Goal: Information Seeking & Learning: Learn about a topic

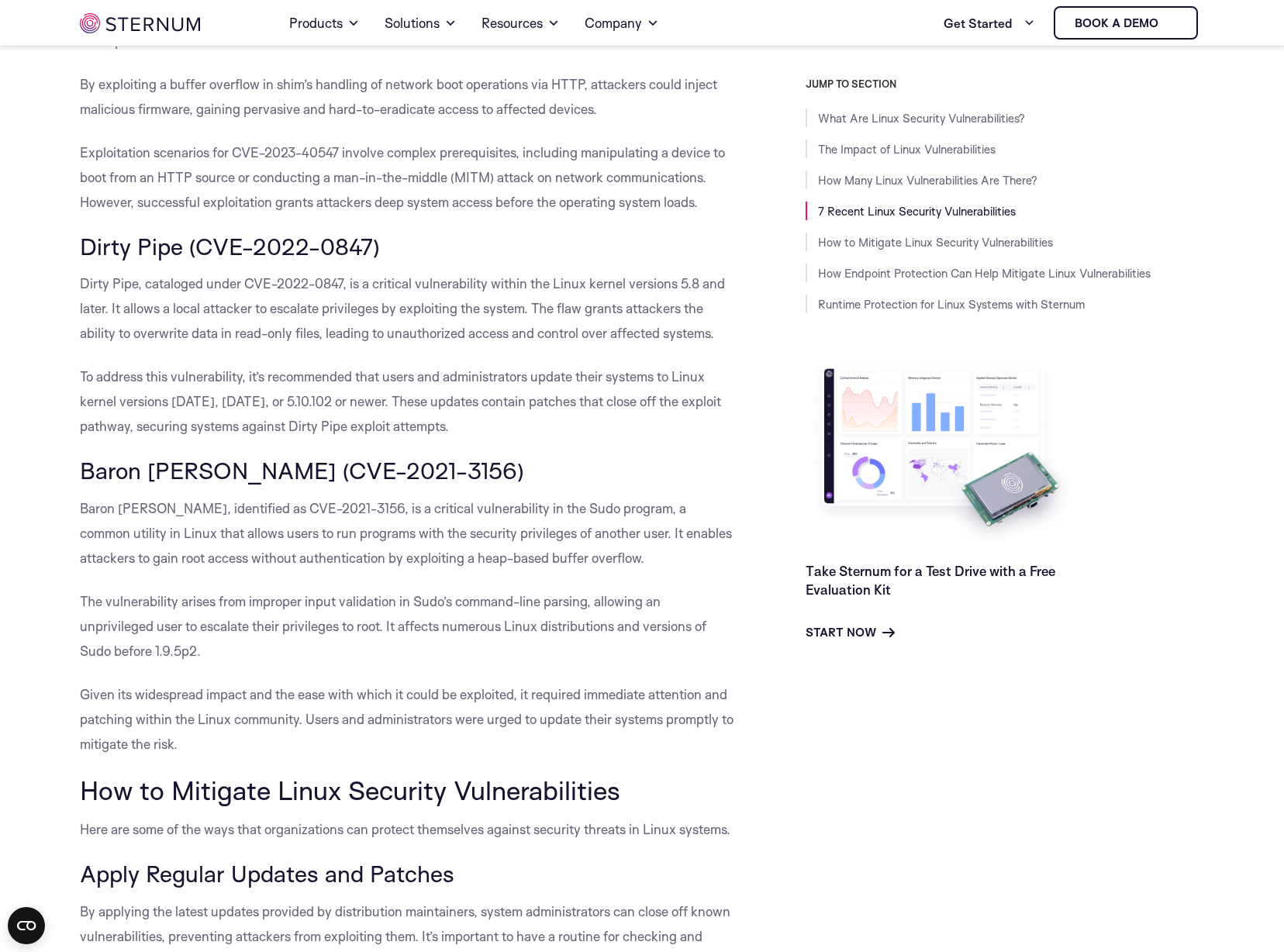
scroll to position [2780, 0]
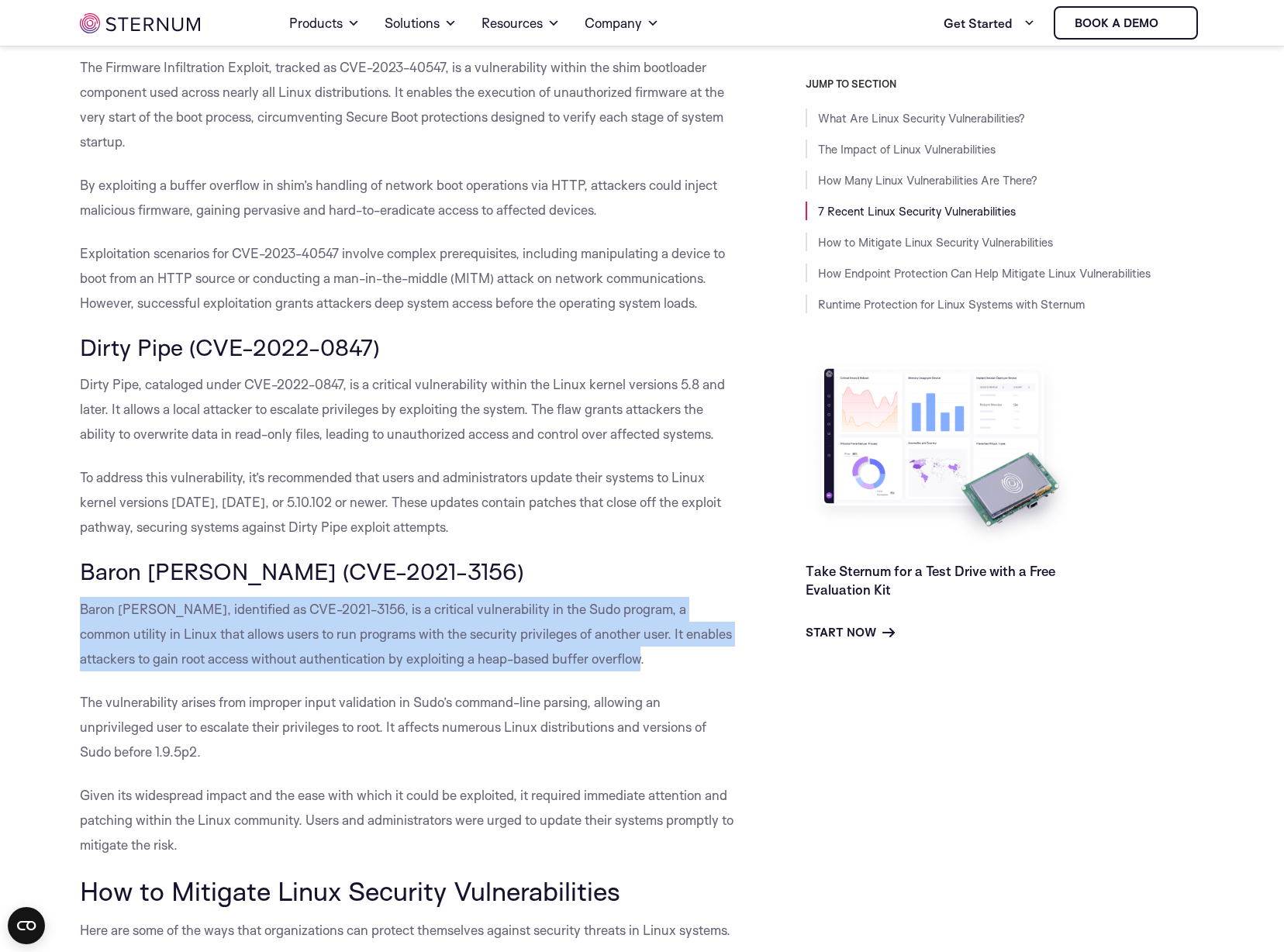
drag, startPoint x: 83, startPoint y: 612, endPoint x: 648, endPoint y: 658, distance: 566.9
click at [648, 658] on span "Baron [PERSON_NAME], identified as CVE-2021-3156, is a critical vulnerability i…" at bounding box center [406, 634] width 652 height 66
copy span "Baron [PERSON_NAME], identified as CVE-2021-3156, is a critical vulnerability i…"
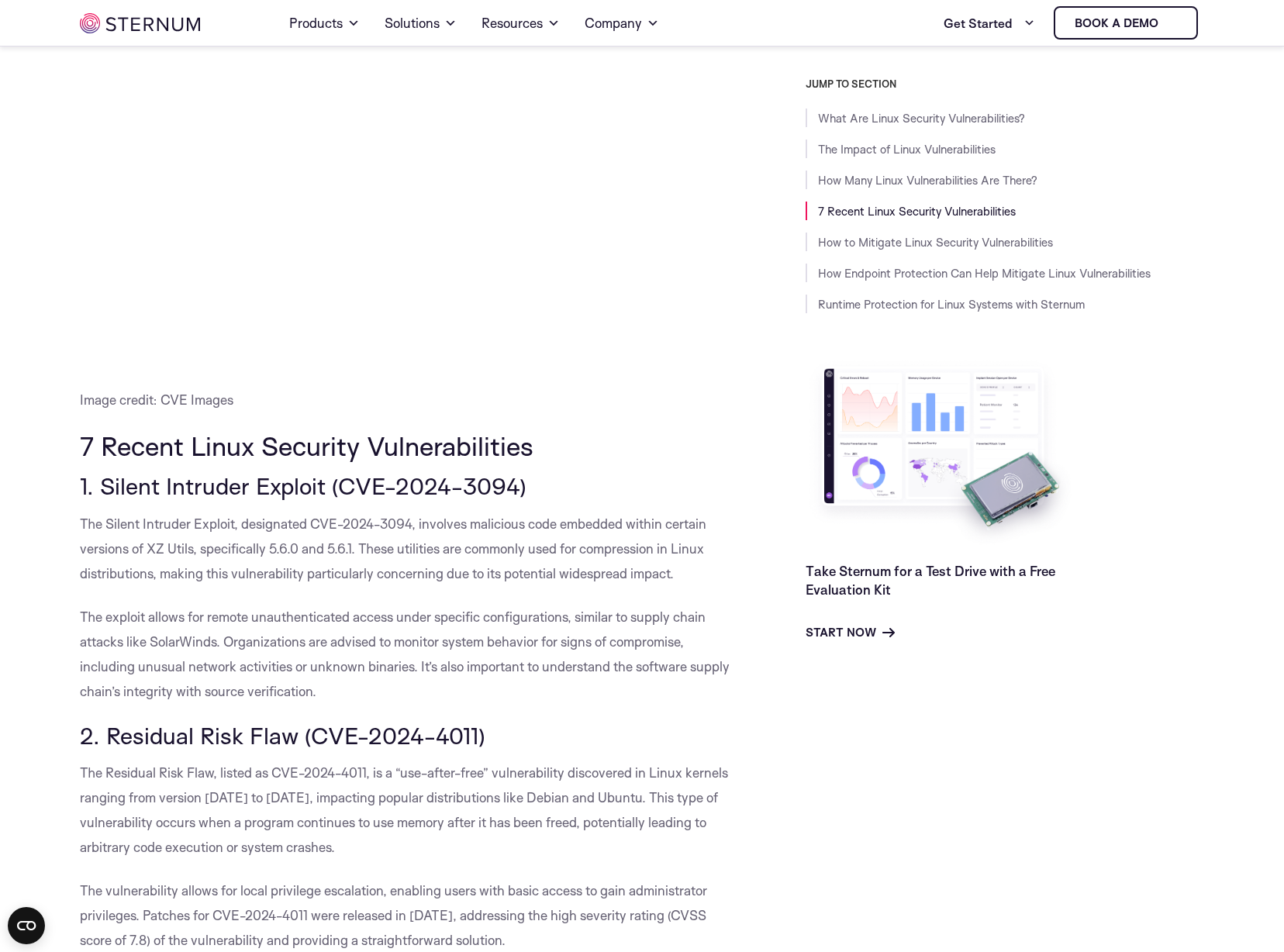
scroll to position [1075, 0]
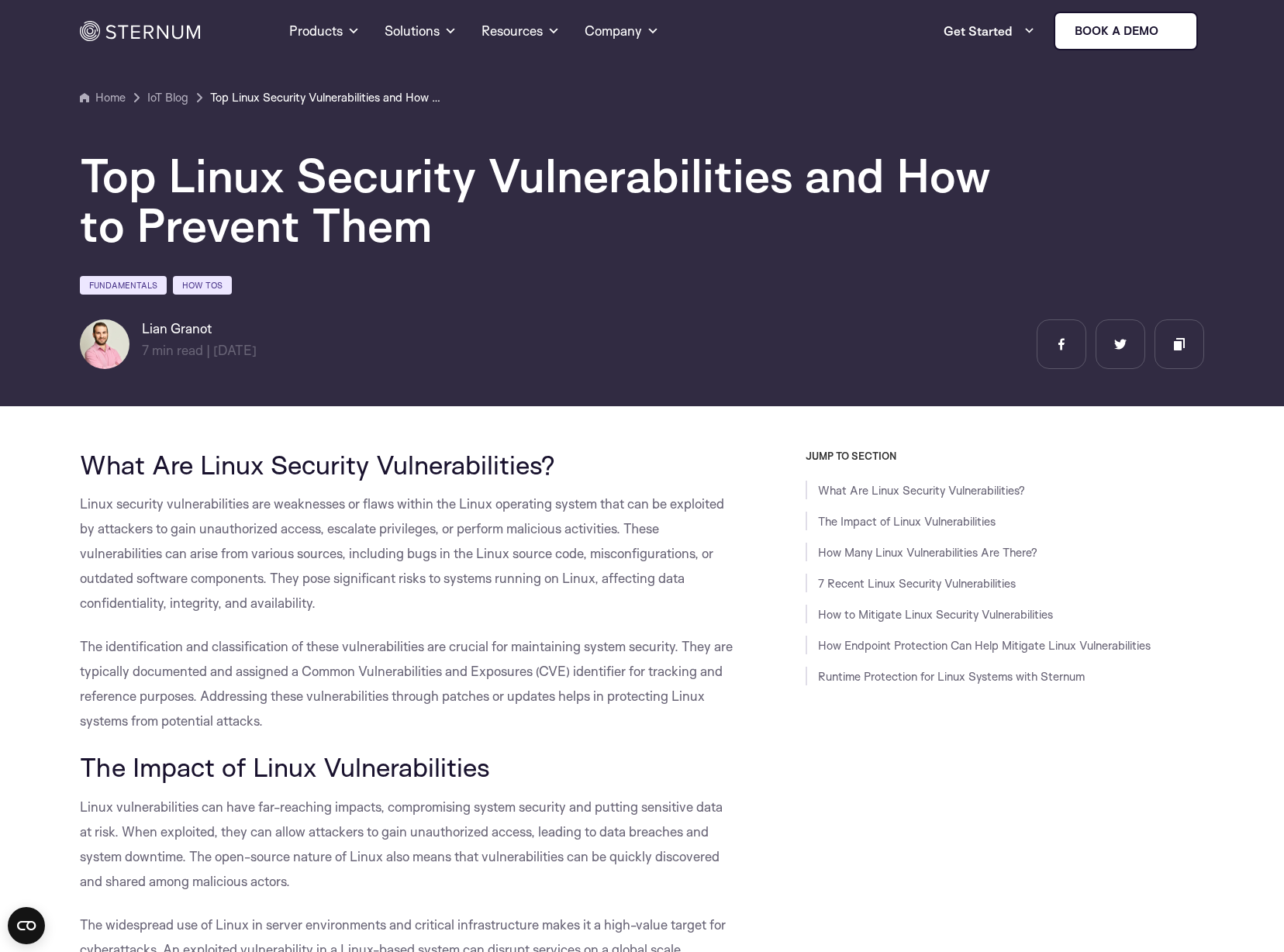
click at [537, 835] on span "Linux vulnerabilities can have far-reaching impacts, compromising system securi…" at bounding box center [401, 843] width 643 height 90
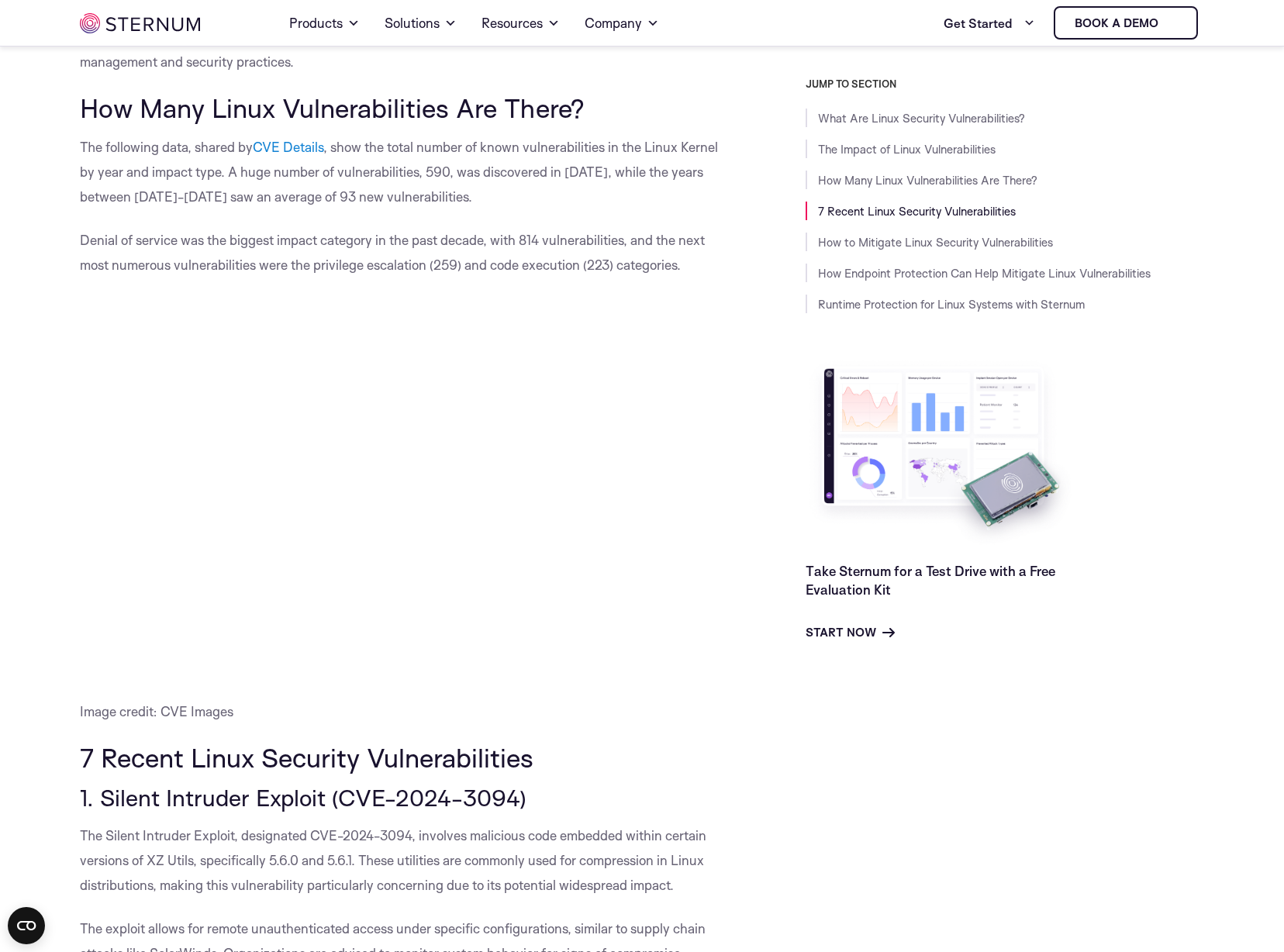
scroll to position [1152, 0]
